Goal: Find specific page/section

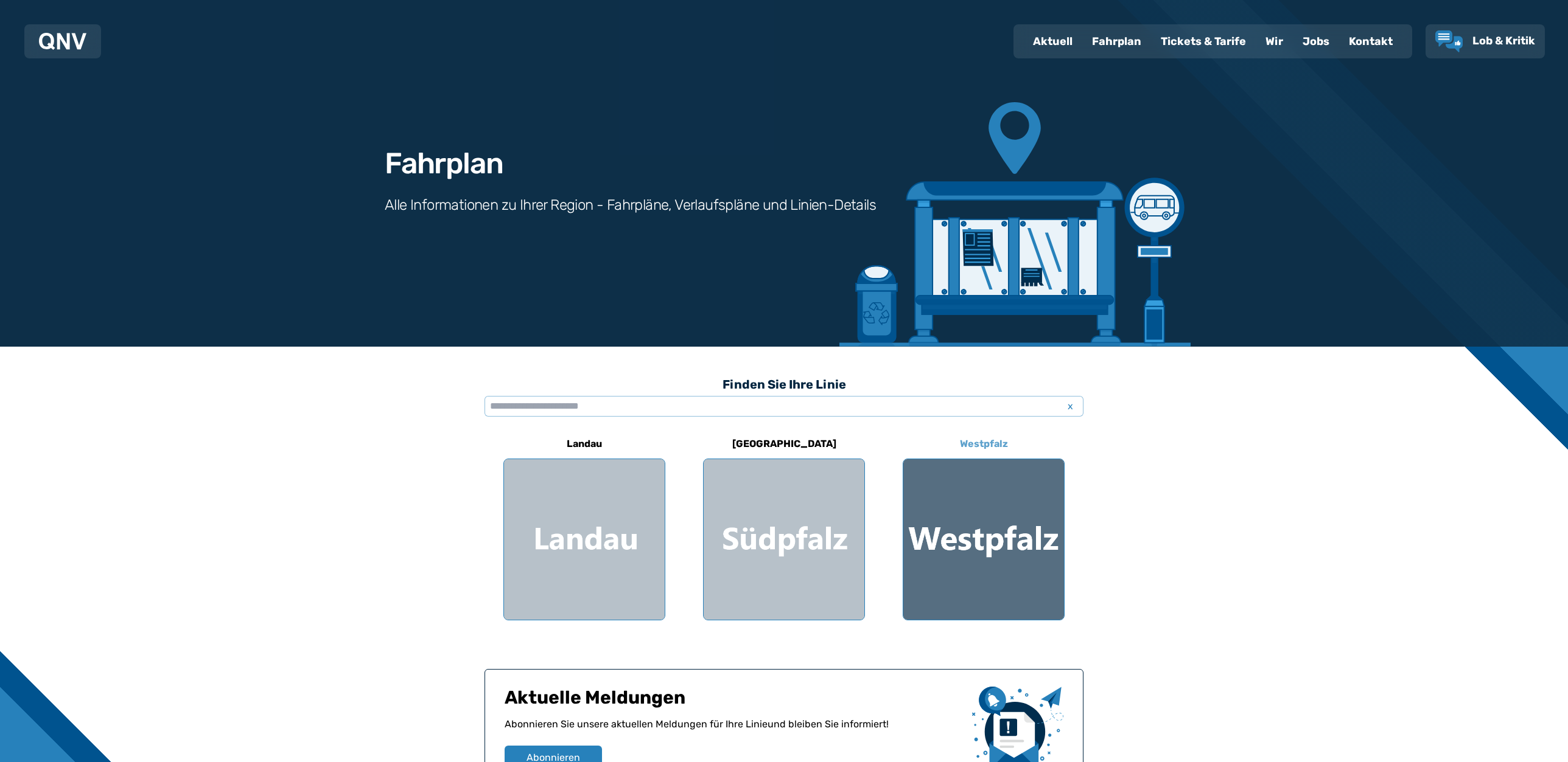
click at [951, 487] on div at bounding box center [984, 540] width 161 height 161
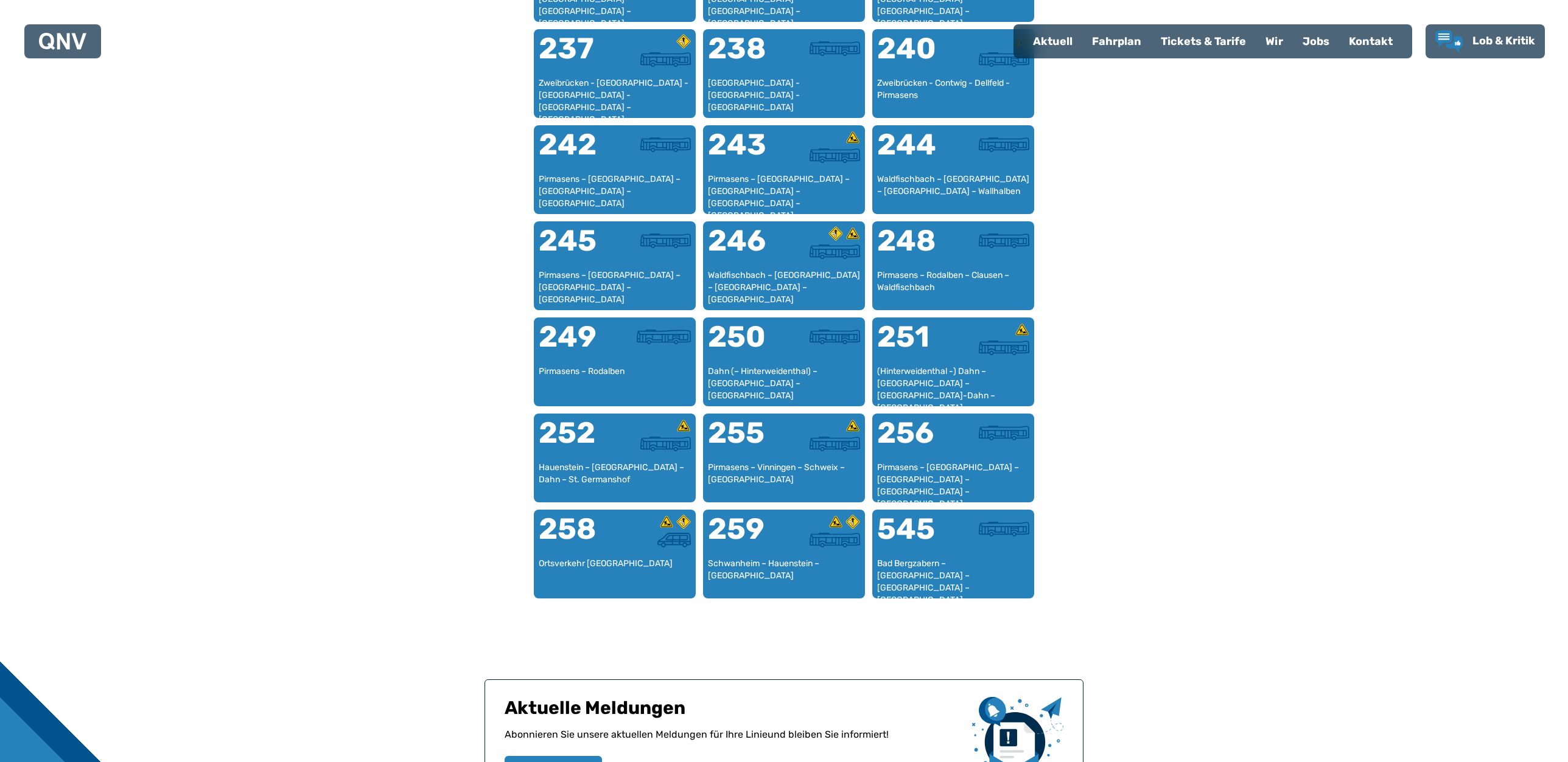
scroll to position [1287, 0]
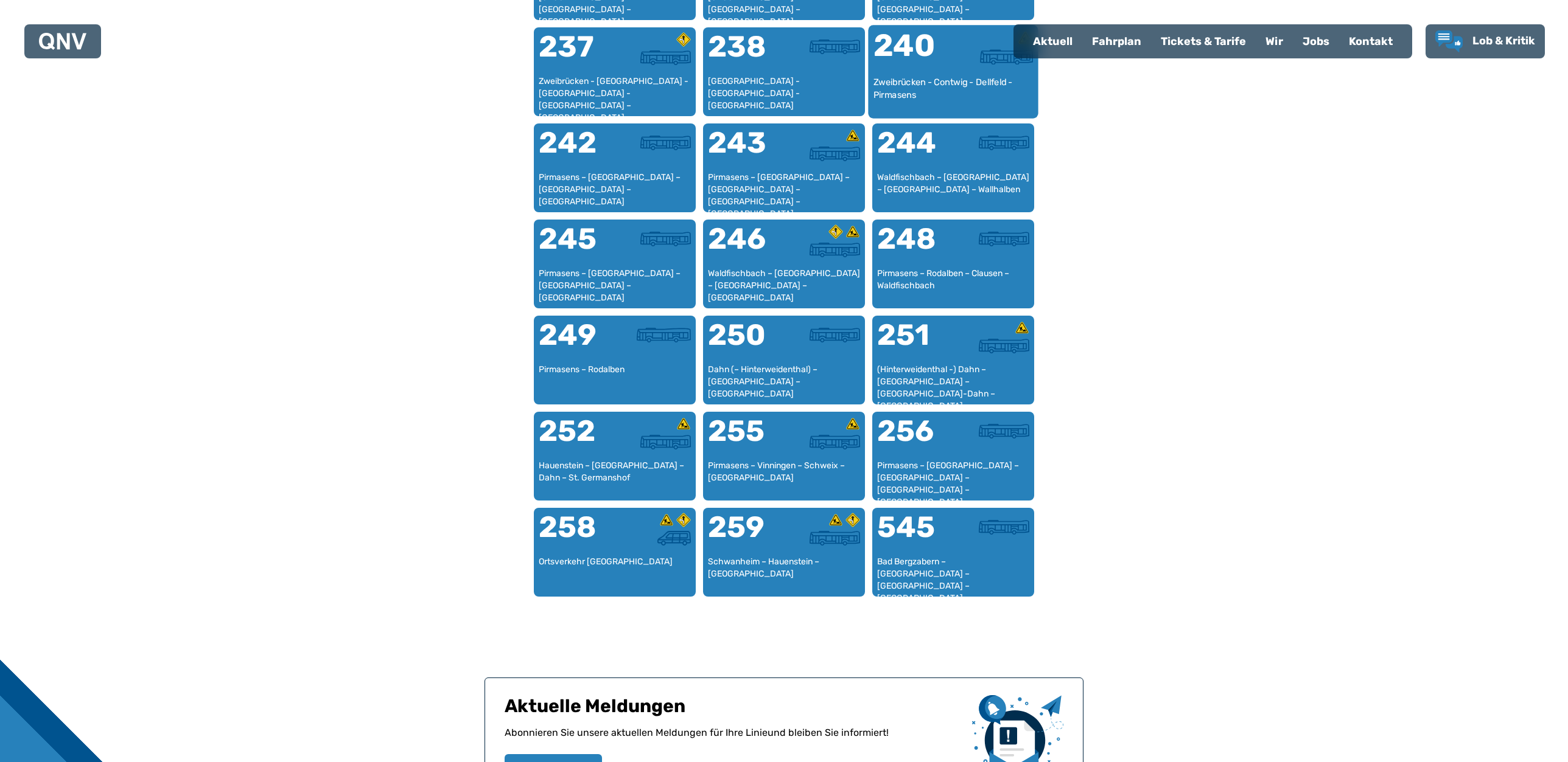
click at [931, 81] on div "Zweibrücken - Contwig - Dellfeld - Pirmasens" at bounding box center [953, 94] width 160 height 37
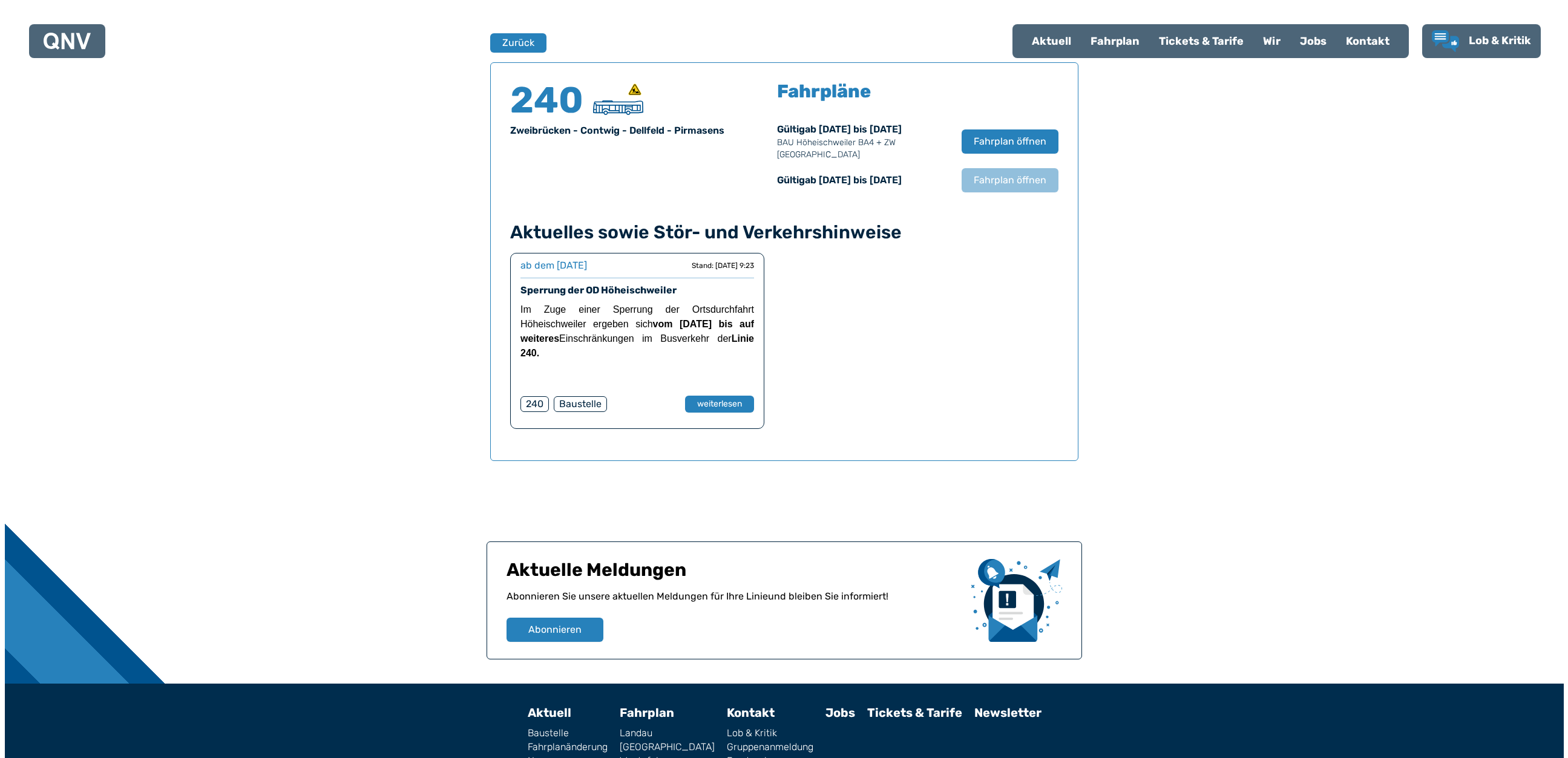
scroll to position [798, 0]
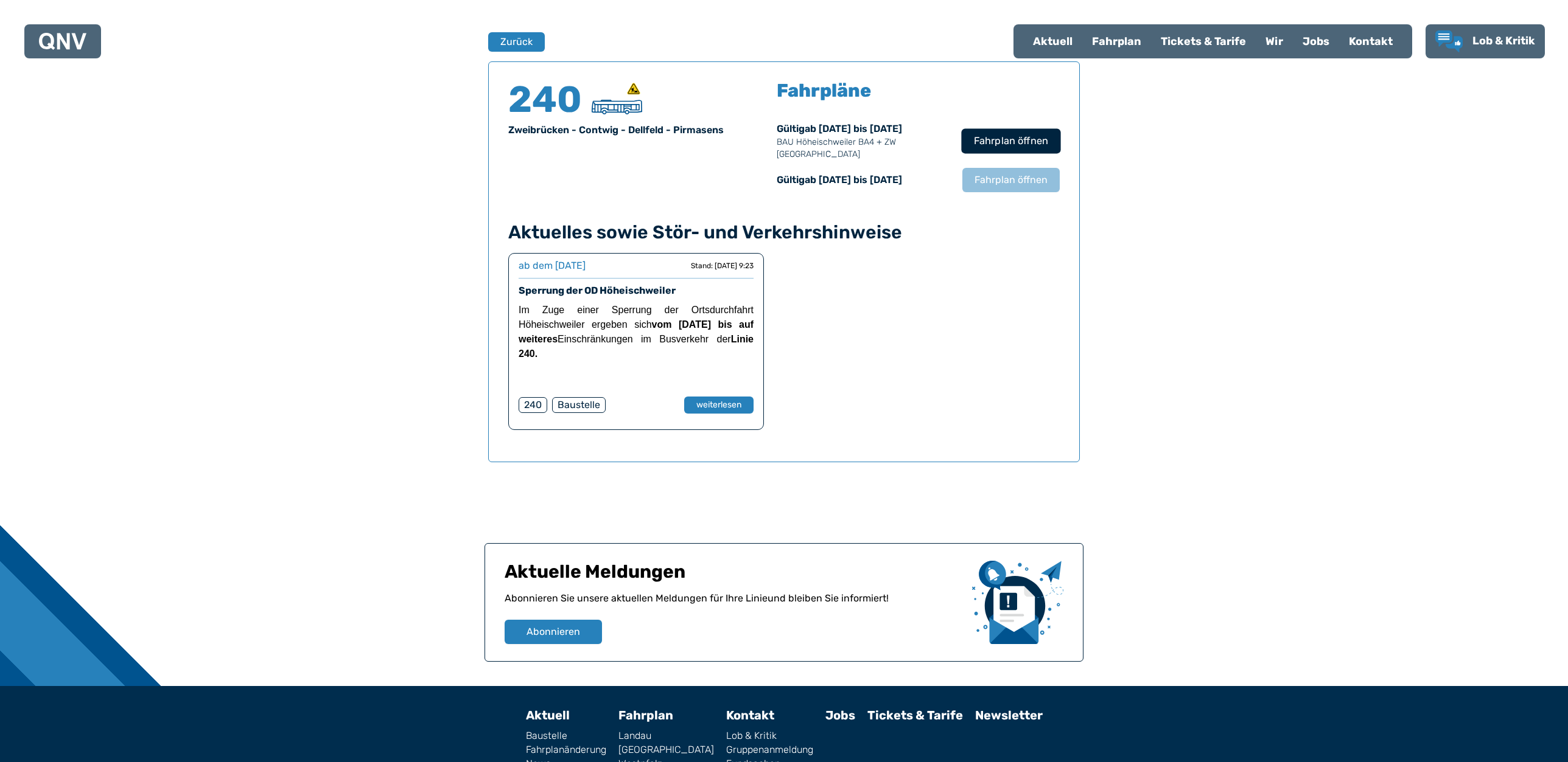
click at [1006, 139] on span "Fahrplan öffnen" at bounding box center [1011, 141] width 74 height 14
